Goal: Use online tool/utility: Utilize a website feature to perform a specific function

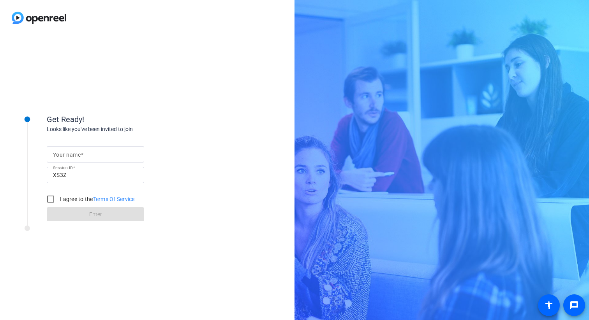
click at [106, 156] on input "Your name" at bounding box center [95, 154] width 85 height 9
type input "[PERSON_NAME]"
click at [49, 196] on input "I agree to the Terms Of Service" at bounding box center [51, 200] width 16 height 16
checkbox input "true"
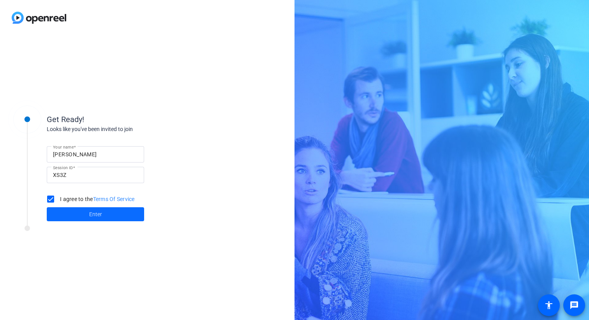
click at [88, 216] on span at bounding box center [95, 214] width 97 height 19
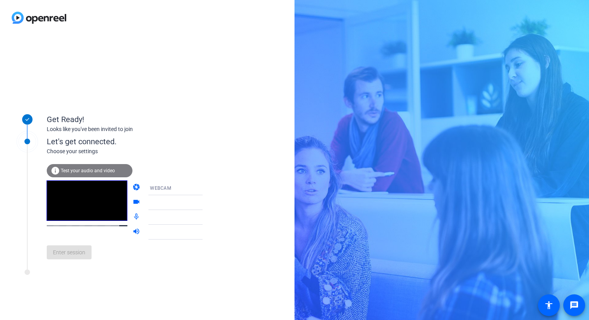
click at [76, 169] on span "Test your audio and video" at bounding box center [88, 170] width 54 height 5
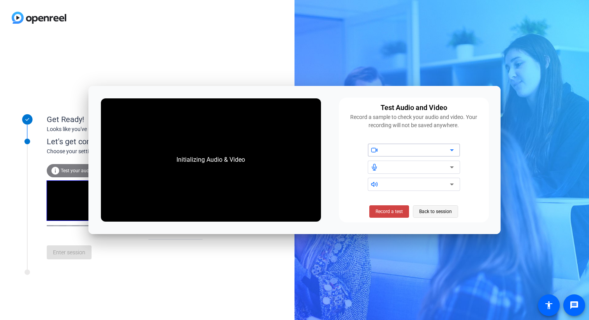
click at [435, 212] on span "Back to session" at bounding box center [435, 211] width 33 height 15
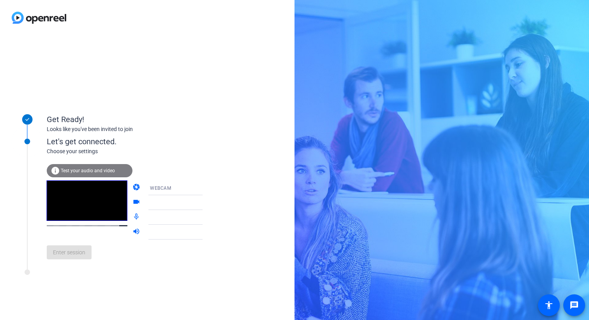
click at [67, 253] on div "Enter session" at bounding box center [133, 253] width 172 height 26
click at [90, 204] on video at bounding box center [87, 201] width 81 height 40
click at [208, 188] on icon at bounding box center [210, 188] width 4 height 2
click at [172, 219] on mat-option "DESKTOP" at bounding box center [169, 219] width 67 height 16
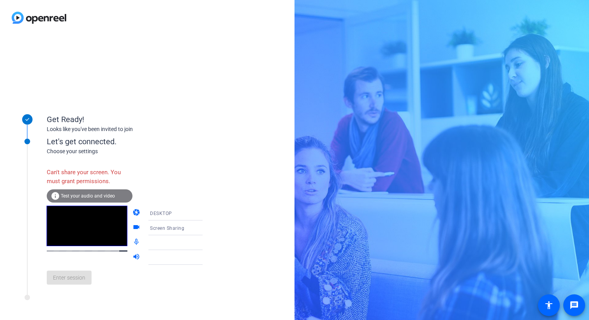
click at [62, 281] on div "Enter session" at bounding box center [133, 278] width 172 height 26
click at [83, 171] on div "Can't share your screen. You must grant permissions." at bounding box center [90, 176] width 86 height 25
click at [206, 227] on icon at bounding box center [210, 227] width 9 height 9
click at [159, 243] on span "Screen Sharing" at bounding box center [155, 243] width 33 height 9
click at [206, 211] on icon at bounding box center [210, 213] width 9 height 9
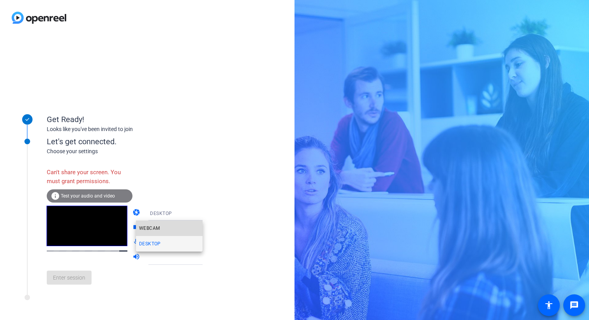
click at [156, 229] on span "WEBCAM" at bounding box center [149, 228] width 21 height 9
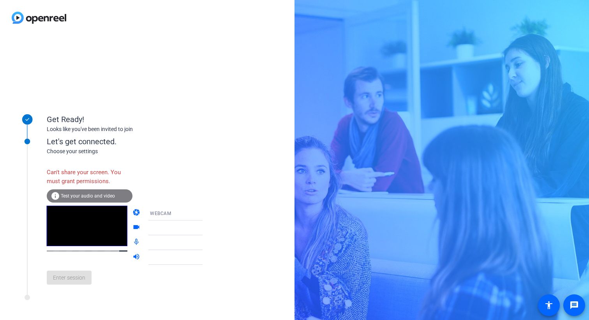
click at [107, 296] on div at bounding box center [105, 300] width 195 height 10
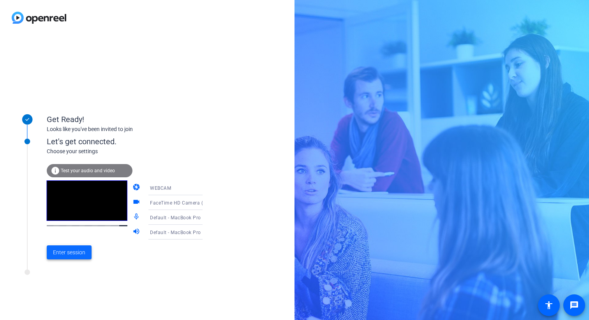
click at [64, 254] on span "Enter session" at bounding box center [69, 253] width 32 height 8
